Goal: Check status

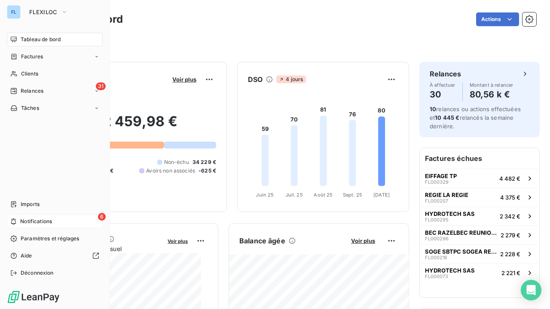
click at [30, 224] on span "Notifications" at bounding box center [36, 222] width 32 height 8
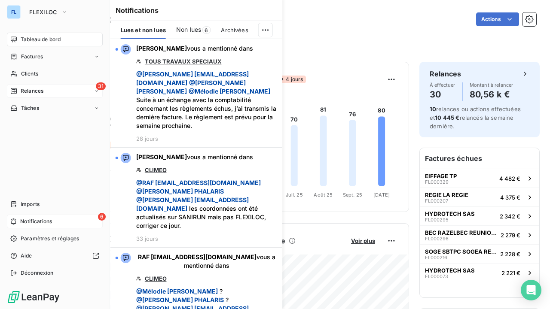
click at [28, 95] on div "31 Relances" at bounding box center [55, 91] width 96 height 14
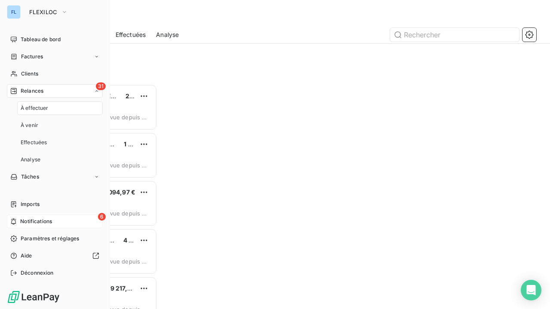
scroll to position [218, 109]
